Goal: Transaction & Acquisition: Purchase product/service

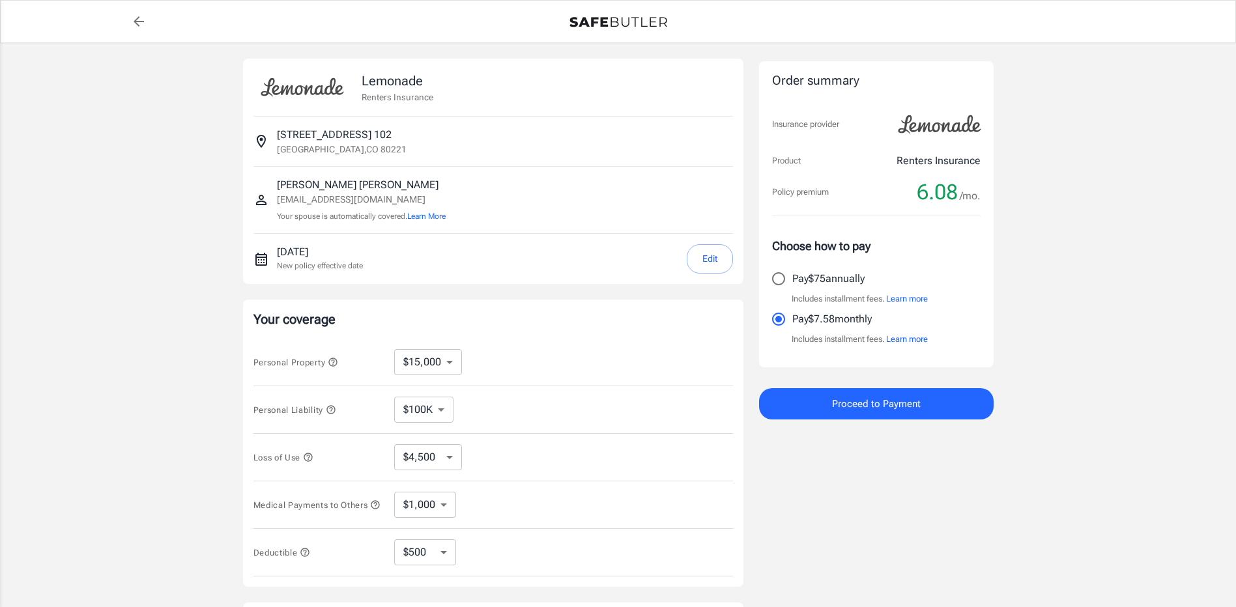
select select "15000"
select select "500"
click at [428, 272] on div "[DATE] New policy effective date Edit" at bounding box center [505, 258] width 456 height 29
click at [783, 277] on input "Pay $75 annually" at bounding box center [778, 278] width 27 height 27
radio input "true"
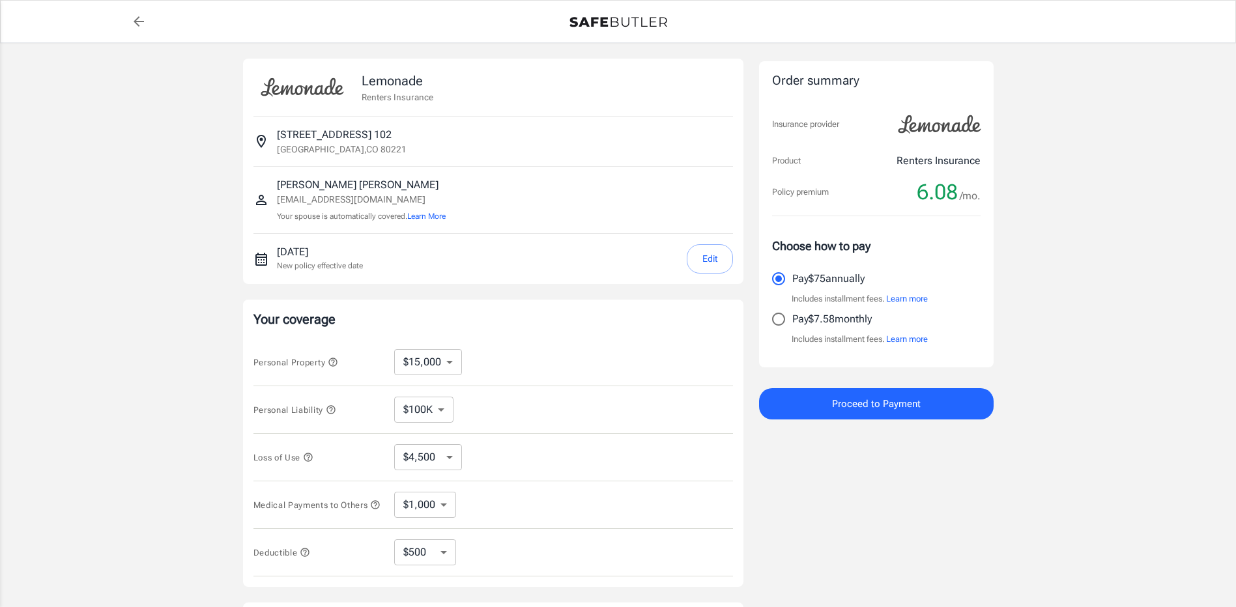
click at [860, 408] on span "Proceed to Payment" at bounding box center [876, 403] width 89 height 17
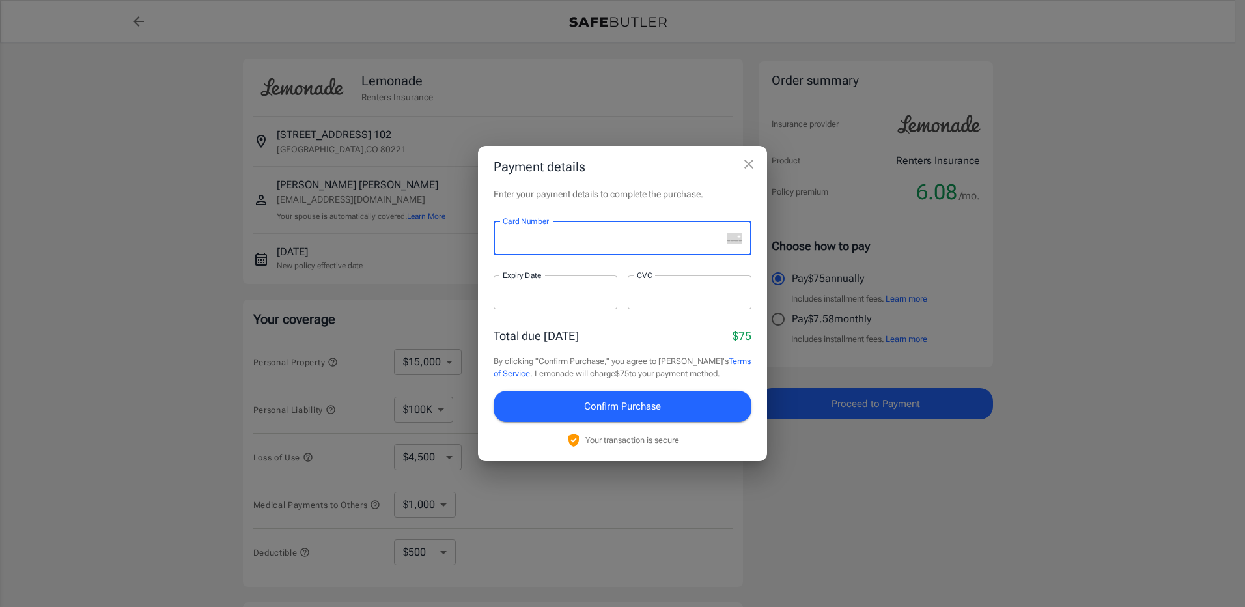
click at [612, 246] on div at bounding box center [608, 238] width 228 height 34
click at [629, 210] on div "Enter your payment details to complete the purchase. Card Number Card Number ​ …" at bounding box center [622, 325] width 289 height 274
click at [559, 244] on iframe at bounding box center [612, 238] width 219 height 12
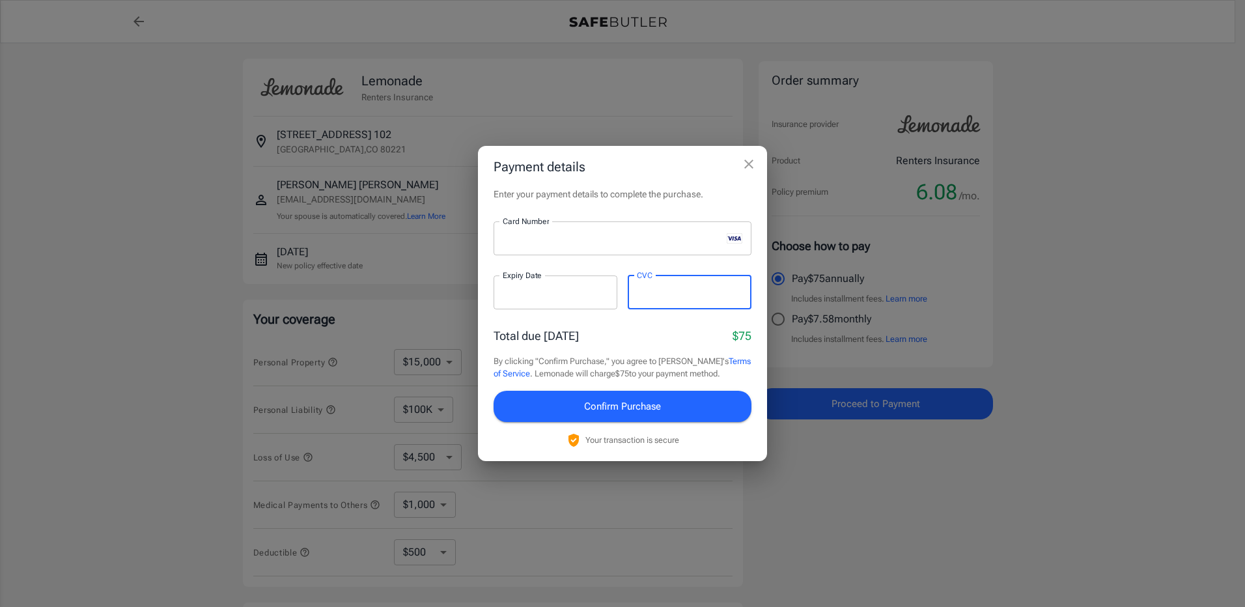
click at [647, 332] on div "Total due [DATE] $75" at bounding box center [623, 336] width 258 height 18
click at [630, 185] on h2 "Payment details" at bounding box center [622, 167] width 289 height 42
click at [609, 410] on span "Confirm Purchase" at bounding box center [622, 406] width 77 height 17
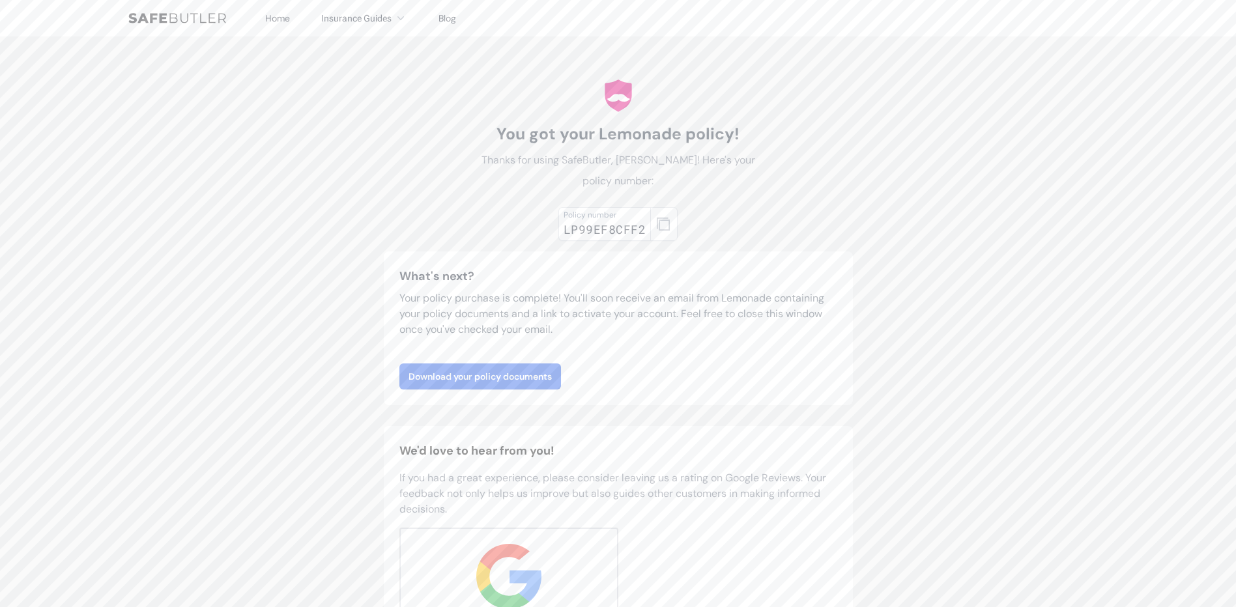
click at [706, 207] on div "Policy number LP99EF8CFF2 What's next? Your policy purchase is complete! You'll…" at bounding box center [618, 451] width 469 height 498
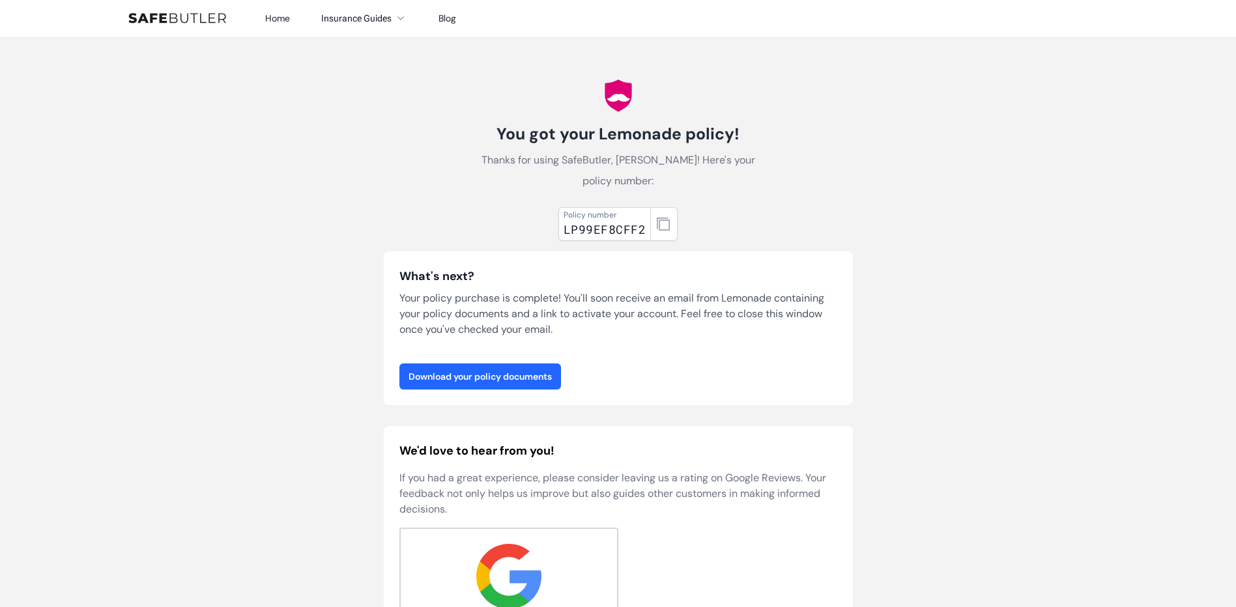
click at [524, 378] on link "Download your policy documents" at bounding box center [480, 376] width 162 height 26
